Goal: Transaction & Acquisition: Purchase product/service

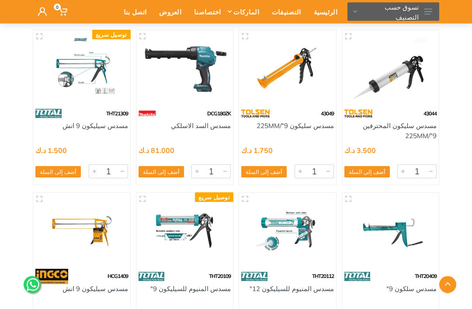
scroll to position [268, 0]
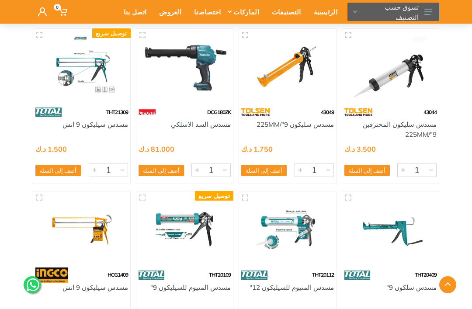
click at [376, 86] on img at bounding box center [391, 66] width 84 height 63
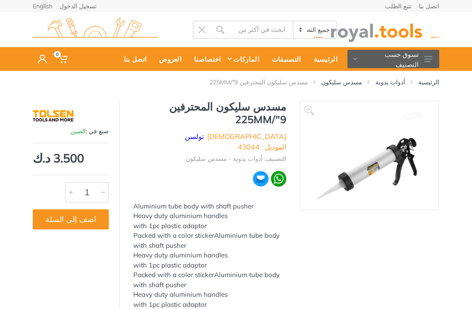
click at [342, 157] on img at bounding box center [370, 155] width 108 height 91
click at [347, 174] on img at bounding box center [370, 155] width 108 height 91
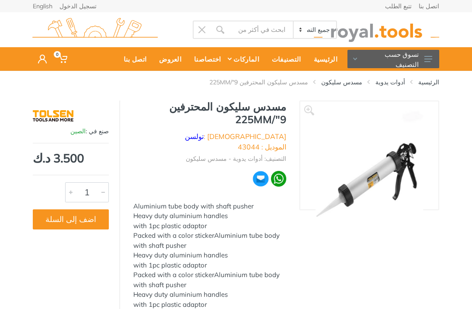
click at [347, 174] on img at bounding box center [370, 164] width 108 height 108
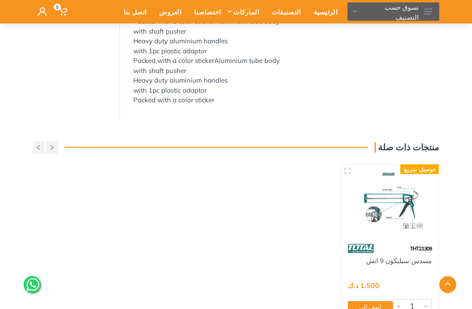
scroll to position [214, 0]
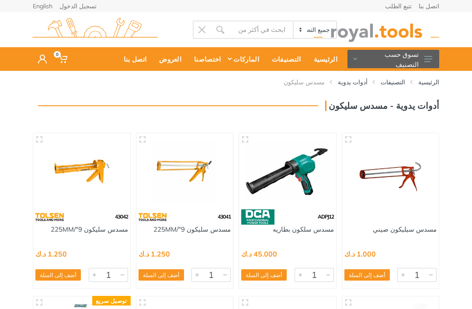
scroll to position [296, 0]
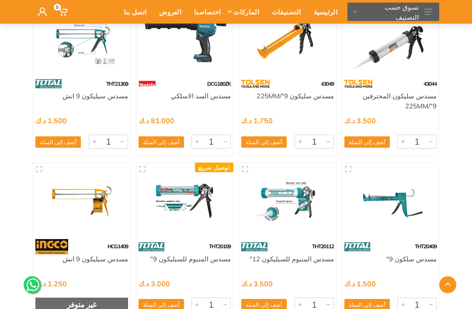
click at [85, 53] on img at bounding box center [82, 38] width 84 height 63
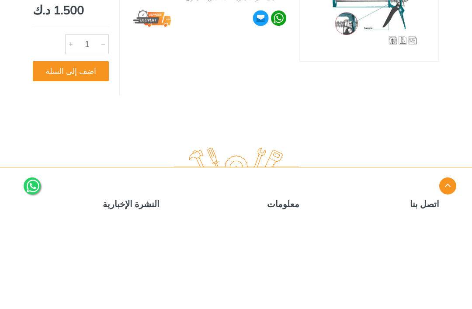
scroll to position [195, 0]
